Goal: Task Accomplishment & Management: Use online tool/utility

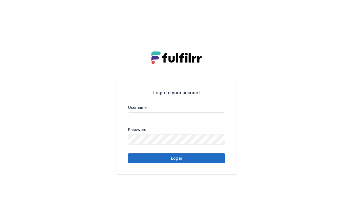
type input "******"
click at [198, 156] on button "Log in" at bounding box center [176, 159] width 97 height 10
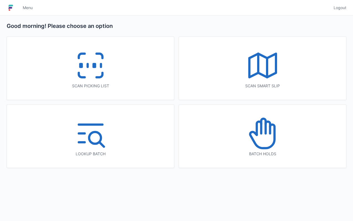
click at [97, 66] on icon at bounding box center [90, 65] width 35 height 35
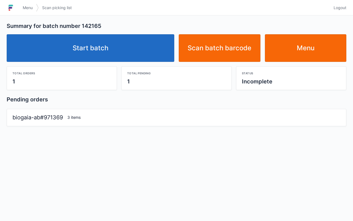
click at [128, 46] on link "Start batch" at bounding box center [90, 48] width 167 height 28
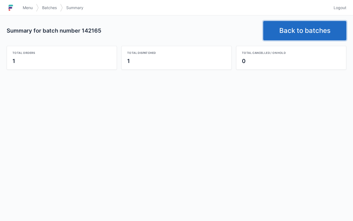
click at [306, 30] on link "Back to batches" at bounding box center [304, 30] width 83 height 19
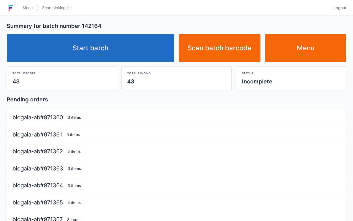
click at [133, 55] on link "Start batch" at bounding box center [90, 48] width 167 height 28
